Goal: Navigation & Orientation: Find specific page/section

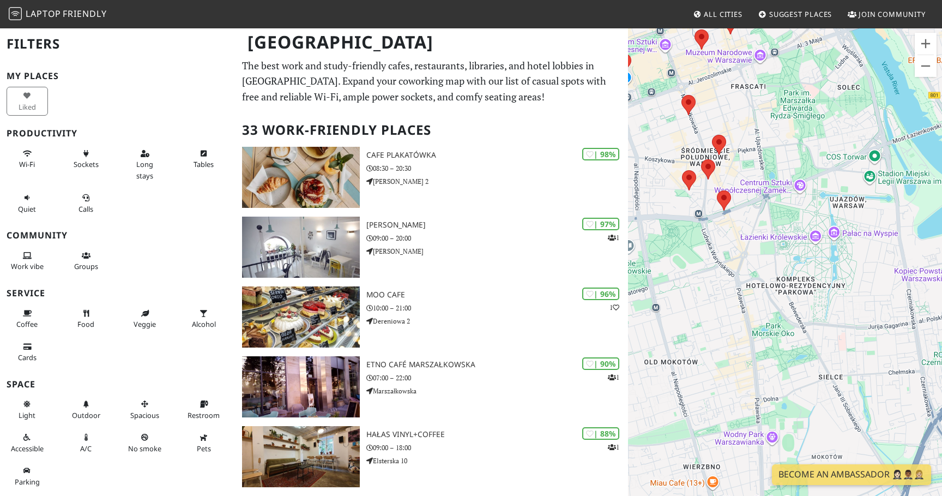
drag, startPoint x: 733, startPoint y: 329, endPoint x: 733, endPoint y: 299, distance: 30.0
click at [733, 299] on div "To navigate, press the arrow keys." at bounding box center [785, 275] width 314 height 496
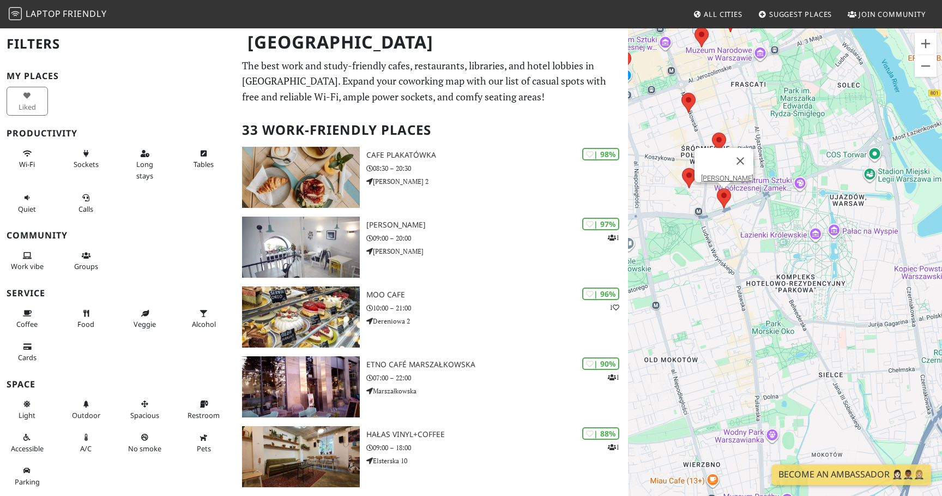
click at [717, 188] on area at bounding box center [717, 188] width 0 height 0
click at [728, 174] on link "Lalka Marszałkowska" at bounding box center [727, 178] width 52 height 8
click at [685, 203] on div "To navigate, press the arrow keys. Lalka Marszałkowska" at bounding box center [785, 275] width 314 height 496
click at [685, 185] on img at bounding box center [689, 178] width 14 height 20
click at [751, 150] on button "Close" at bounding box center [740, 161] width 26 height 26
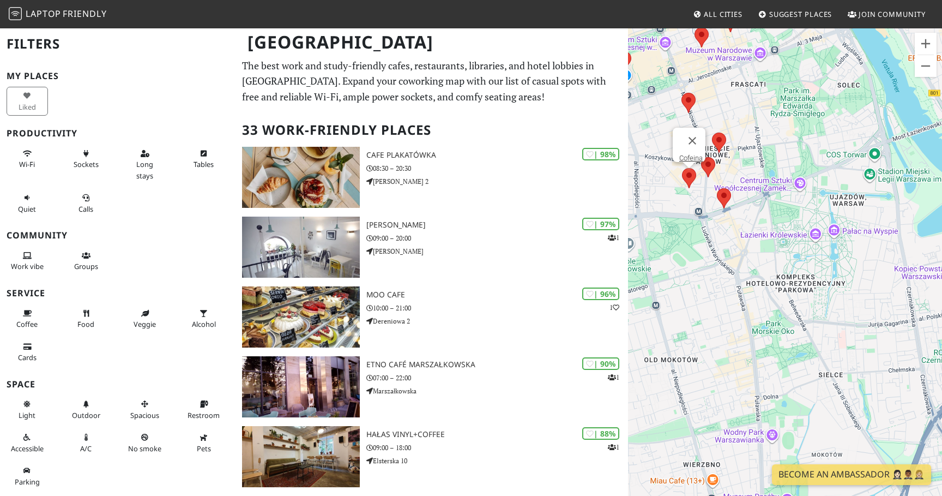
click at [682, 168] on area at bounding box center [682, 168] width 0 height 0
click at [701, 157] on area at bounding box center [701, 157] width 0 height 0
click at [704, 143] on link "MiTo" at bounding box center [705, 147] width 15 height 8
click at [711, 117] on button "Close" at bounding box center [711, 130] width 26 height 26
click at [712, 132] on area at bounding box center [712, 132] width 0 height 0
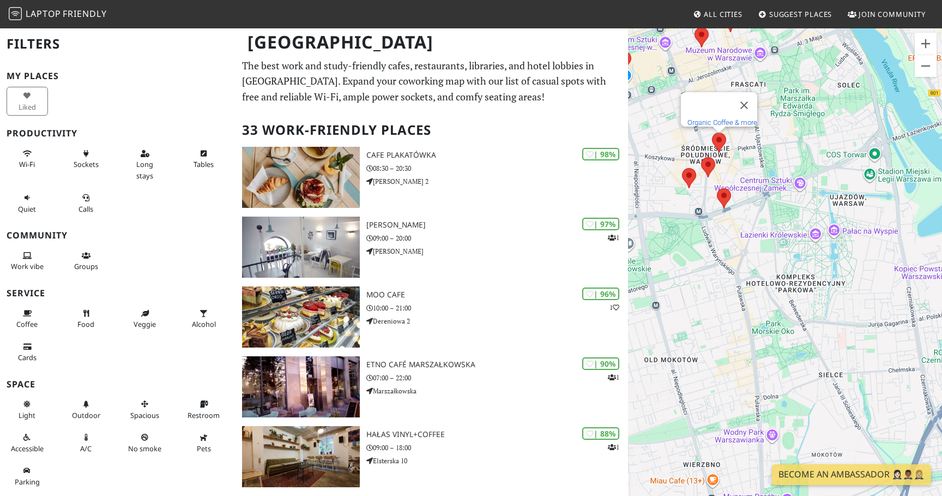
click at [723, 118] on link "Organic Coffee & more" at bounding box center [723, 122] width 70 height 8
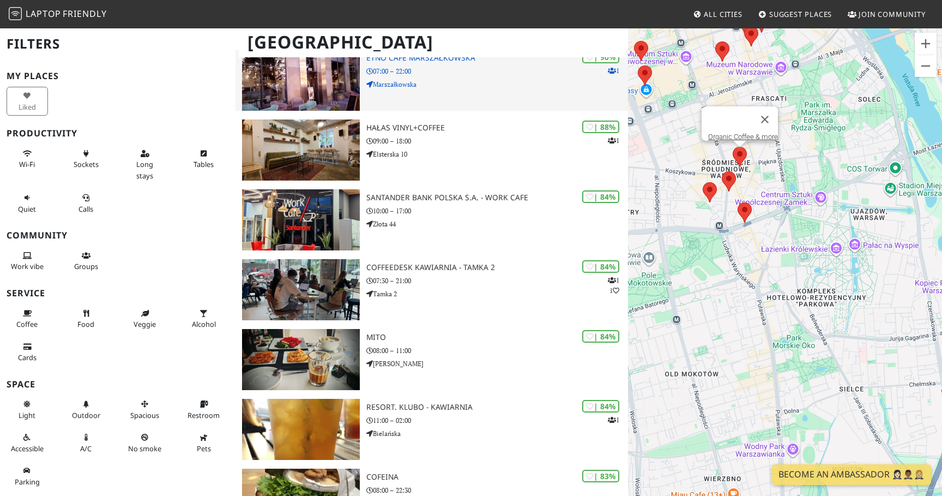
scroll to position [323, 0]
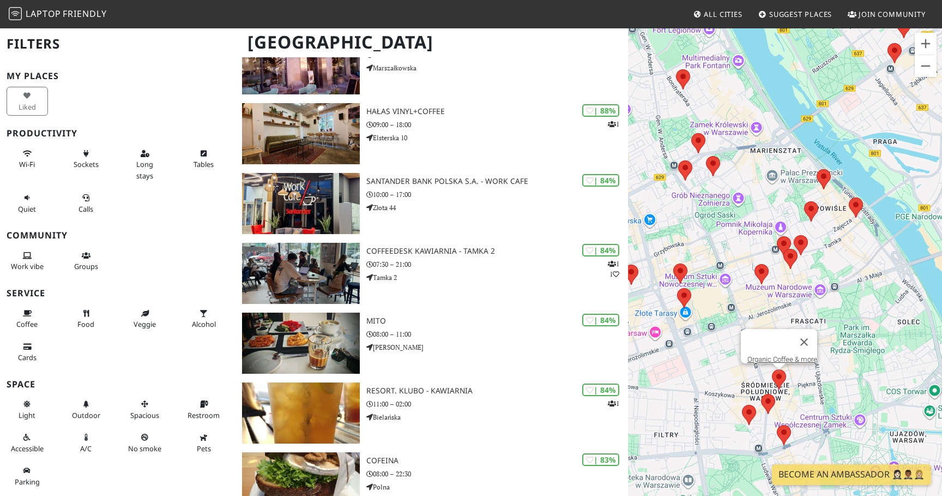
drag, startPoint x: 762, startPoint y: 166, endPoint x: 767, endPoint y: 217, distance: 51.5
click at [767, 218] on div "To navigate, press the arrow keys. Organic Coffee & more" at bounding box center [785, 275] width 314 height 496
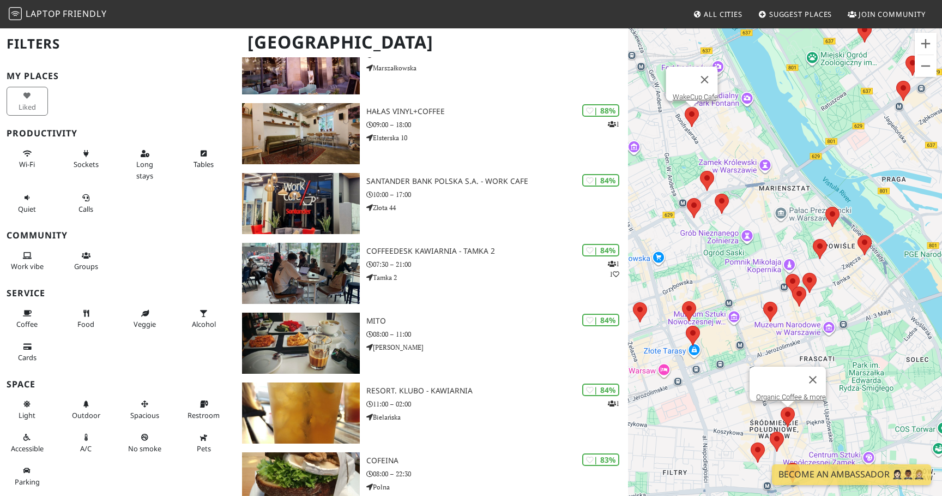
click at [685, 107] on area at bounding box center [685, 107] width 0 height 0
click at [693, 93] on link "WakeCup Cafe" at bounding box center [695, 97] width 45 height 8
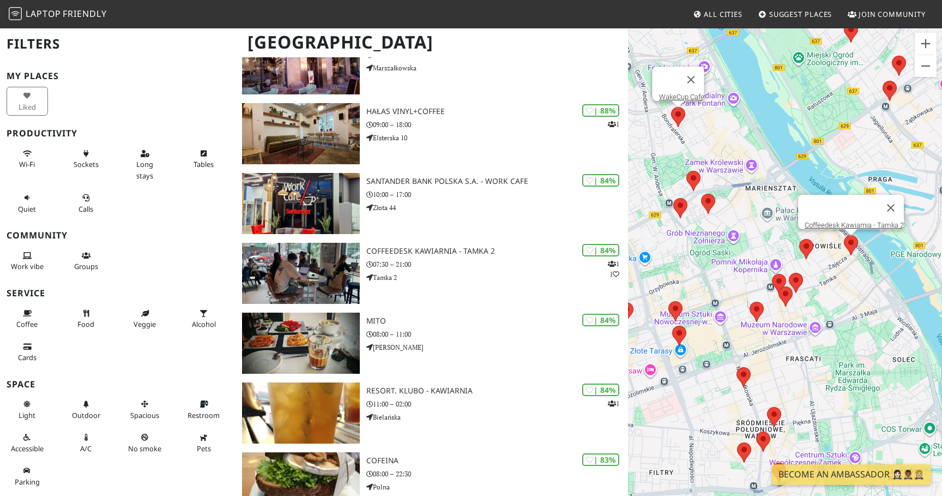
click at [844, 235] on area at bounding box center [844, 235] width 0 height 0
click at [852, 221] on link "Coffeedesk Kawiarnia - Tamka 2" at bounding box center [854, 225] width 99 height 8
